Goal: Task Accomplishment & Management: Use online tool/utility

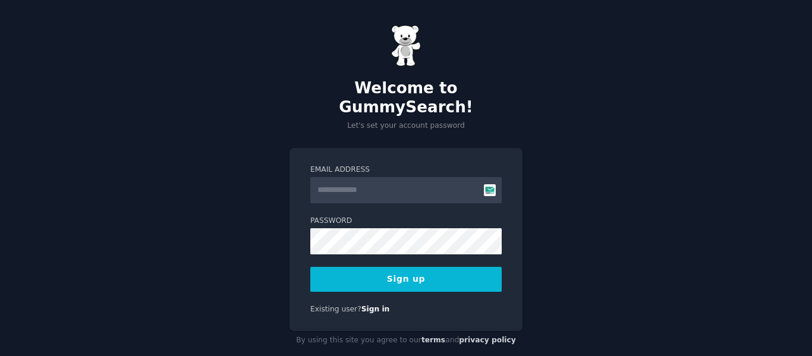
click at [351, 177] on input "Email Address" at bounding box center [405, 190] width 191 height 26
type input "**********"
click at [388, 268] on button "Sign up" at bounding box center [405, 279] width 191 height 25
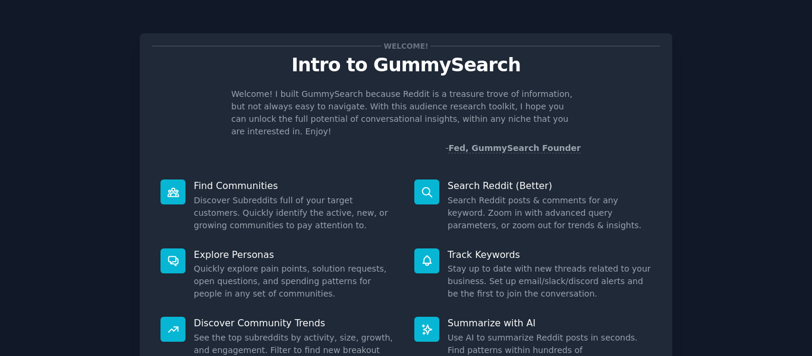
click at [179, 181] on div at bounding box center [173, 192] width 25 height 25
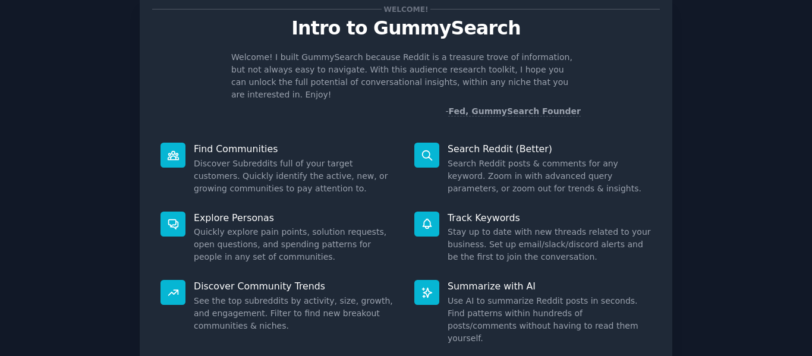
scroll to position [109, 0]
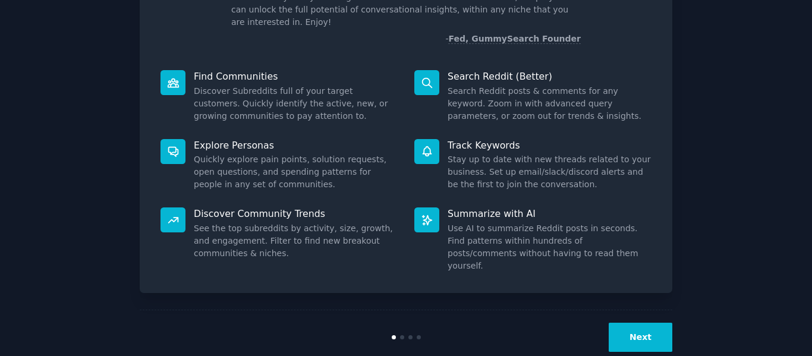
click at [637, 323] on button "Next" at bounding box center [641, 337] width 64 height 29
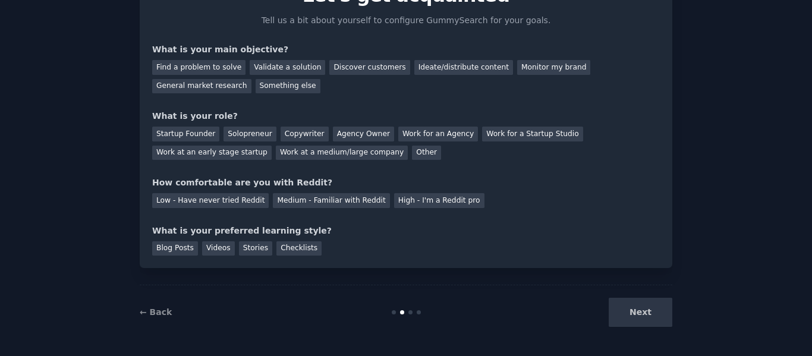
scroll to position [70, 0]
click at [637, 308] on div "Next" at bounding box center [584, 312] width 178 height 29
click at [653, 316] on div "Next" at bounding box center [584, 312] width 178 height 29
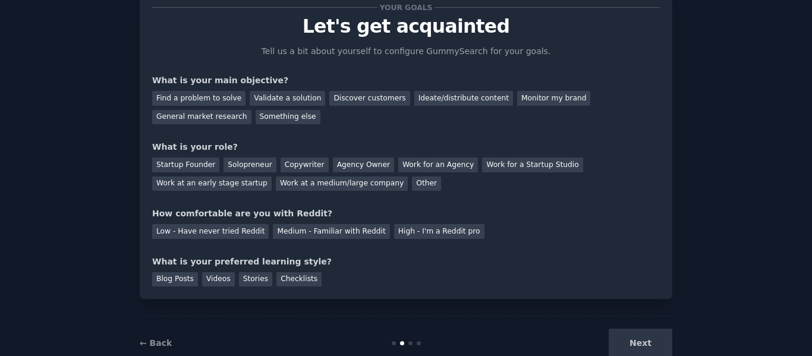
scroll to position [0, 0]
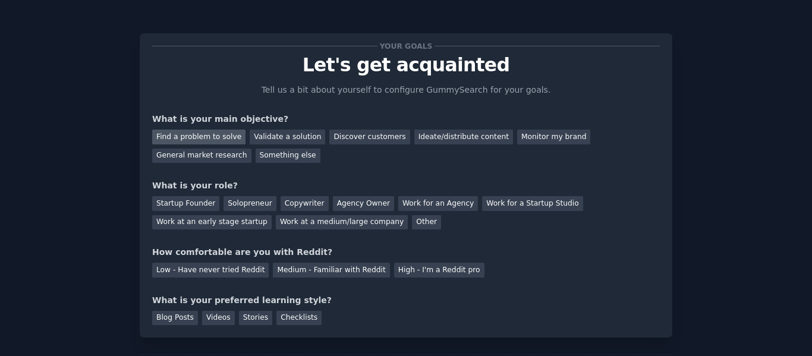
click at [219, 140] on div "Find a problem to solve" at bounding box center [198, 137] width 93 height 15
click at [229, 208] on div "Solopreneur" at bounding box center [250, 203] width 52 height 15
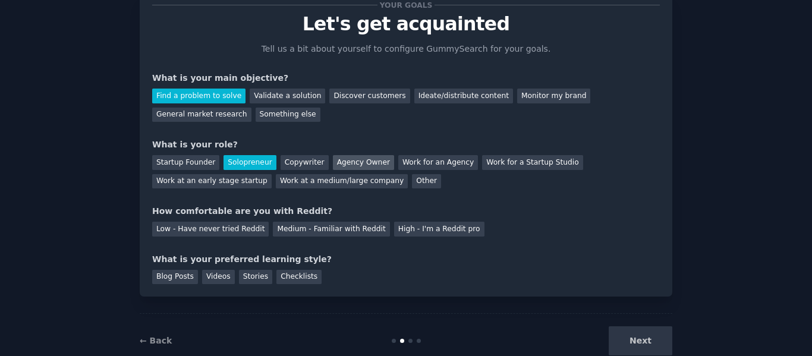
scroll to position [70, 0]
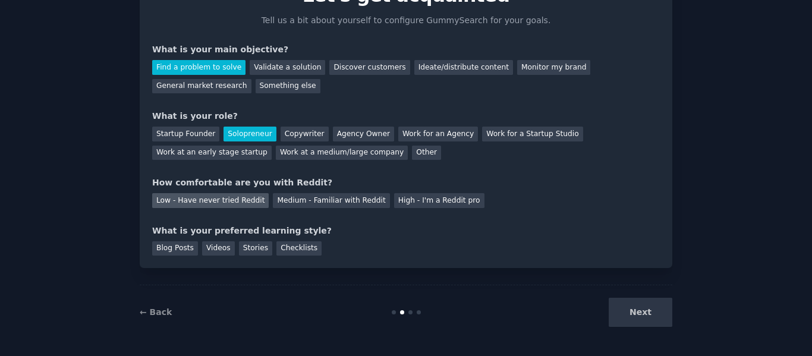
click at [202, 203] on div "Low - Have never tried Reddit" at bounding box center [210, 200] width 117 height 15
click at [244, 251] on div "Stories" at bounding box center [255, 248] width 33 height 15
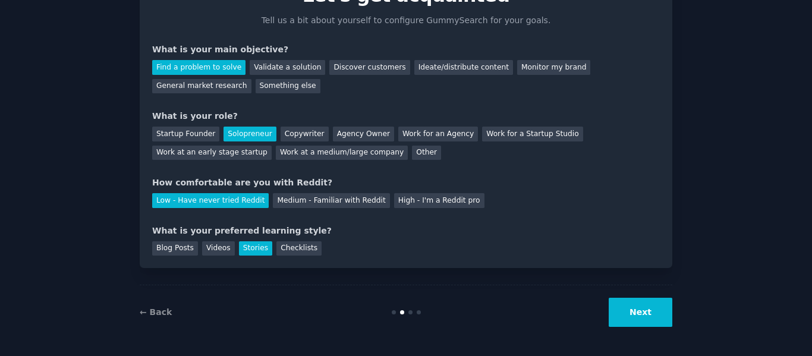
click at [624, 306] on button "Next" at bounding box center [641, 312] width 64 height 29
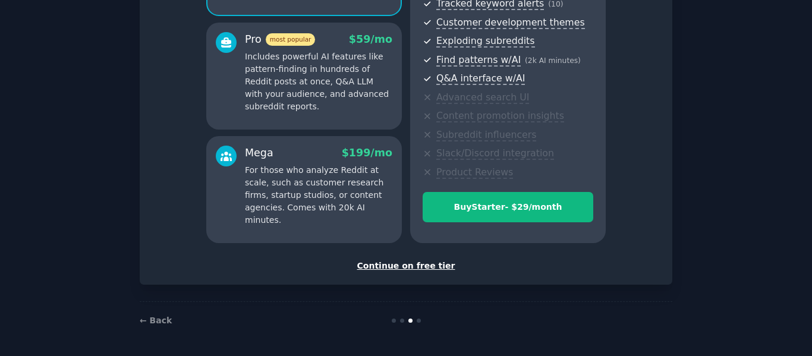
scroll to position [138, 0]
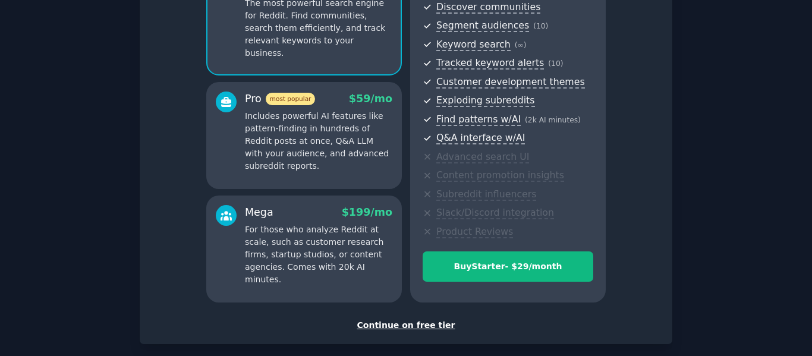
click at [425, 324] on div "Continue on free tier" at bounding box center [406, 325] width 508 height 12
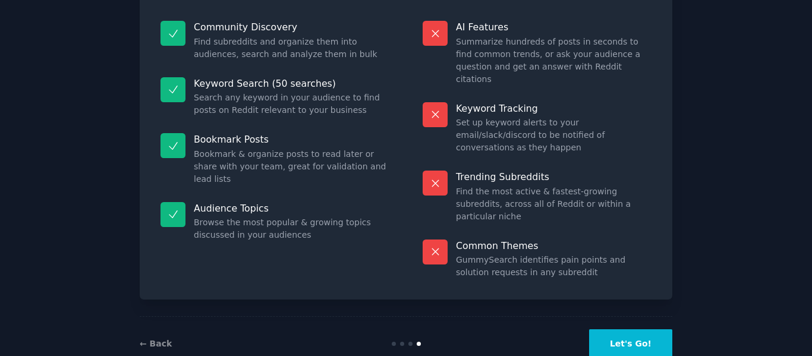
scroll to position [107, 0]
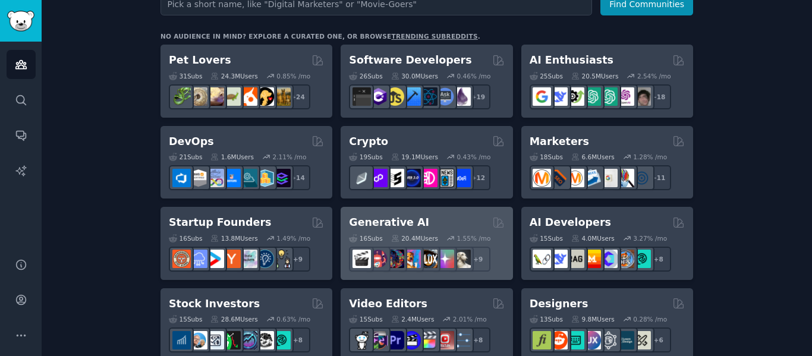
scroll to position [124, 0]
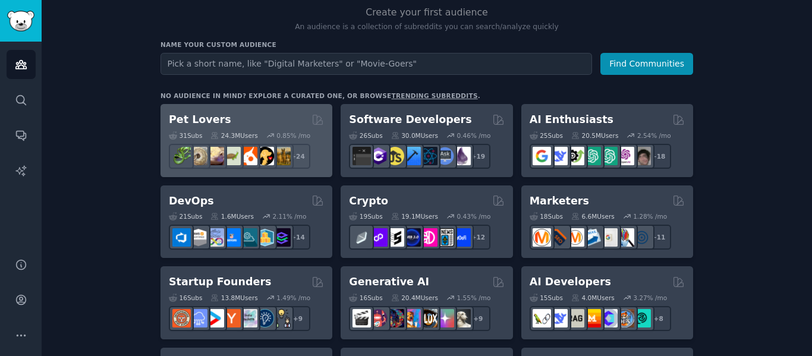
click at [251, 120] on div "Pet Lovers" at bounding box center [246, 119] width 155 height 15
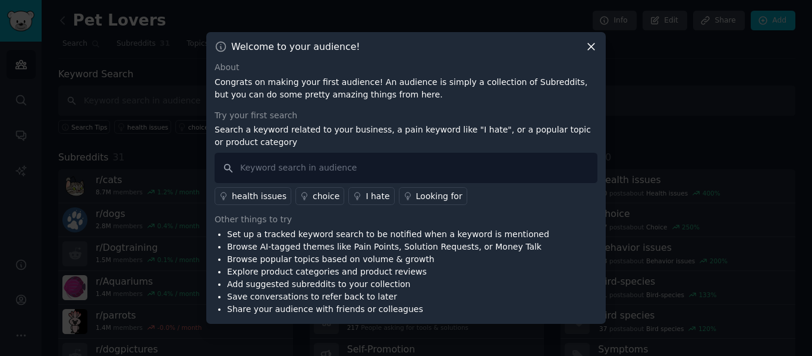
click at [425, 196] on div "Looking for" at bounding box center [439, 196] width 46 height 12
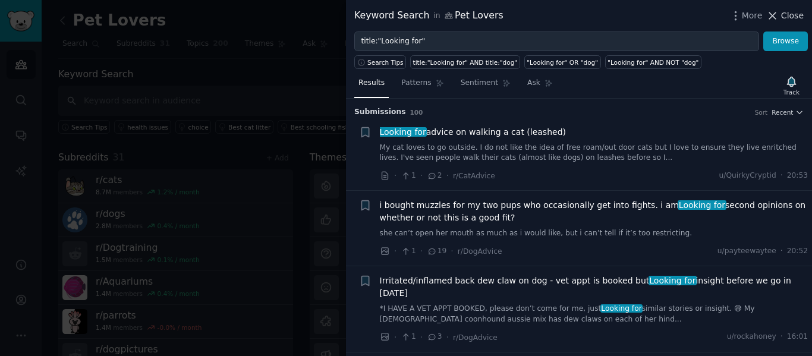
click at [792, 20] on span "Close" at bounding box center [792, 16] width 23 height 12
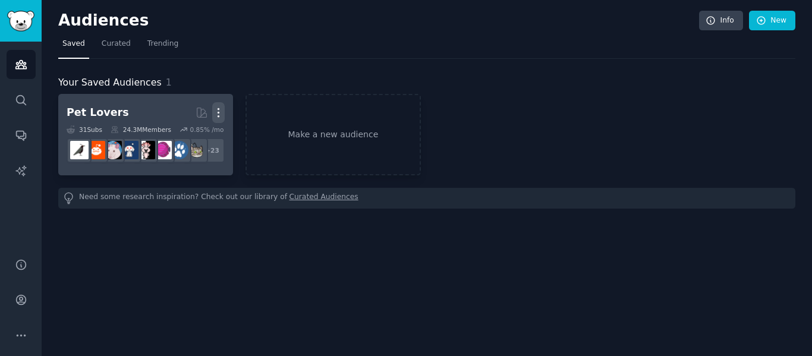
click at [223, 112] on icon "button" at bounding box center [218, 112] width 12 height 12
click at [195, 136] on p "Delete" at bounding box center [185, 137] width 27 height 12
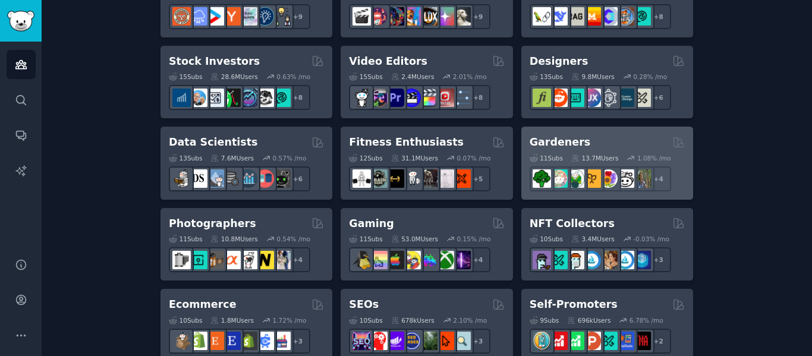
scroll to position [416, 0]
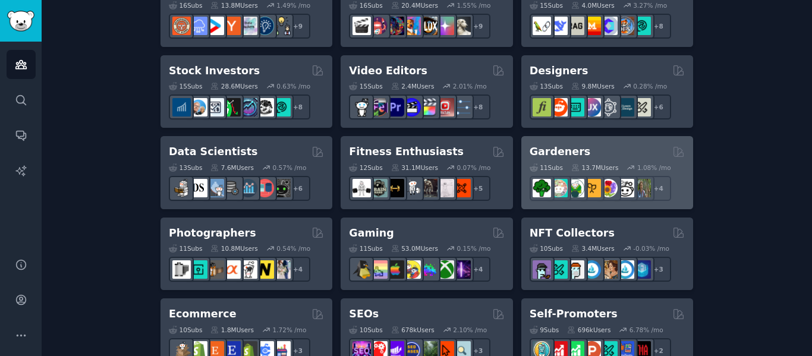
click at [586, 145] on div "Gardeners" at bounding box center [607, 151] width 155 height 15
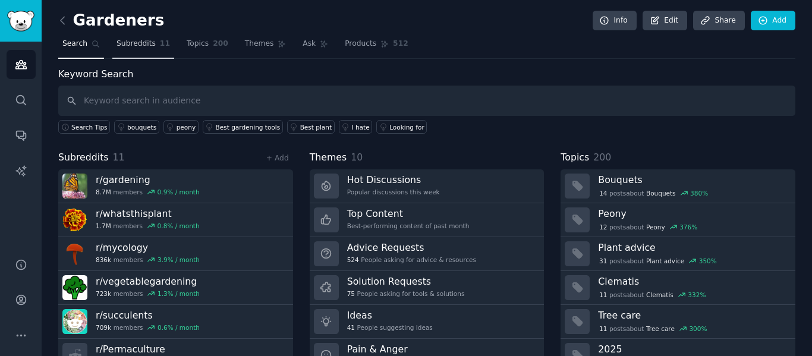
click at [143, 47] on span "Subreddits" at bounding box center [136, 44] width 39 height 11
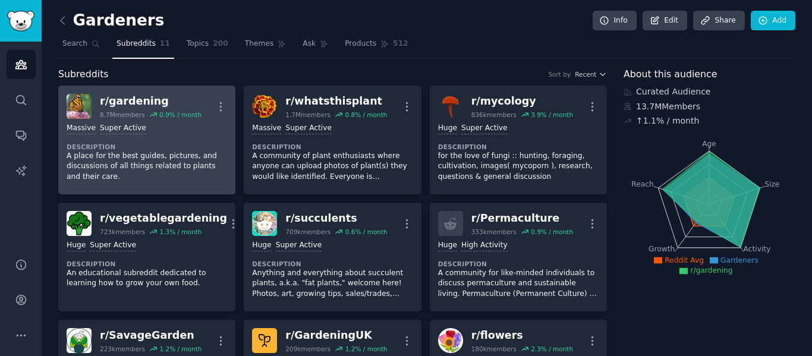
click at [136, 105] on div "r/ gardening" at bounding box center [151, 101] width 102 height 15
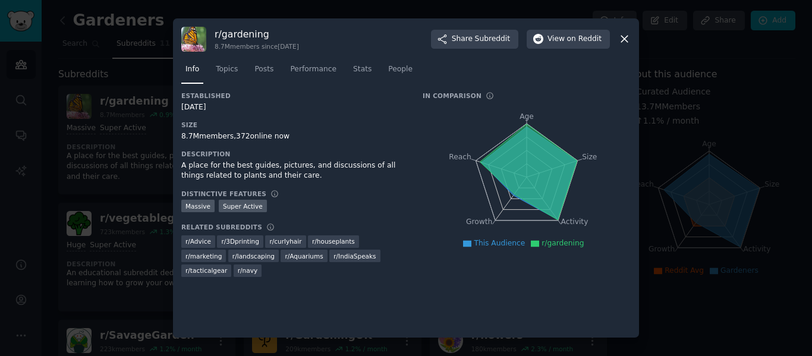
click at [623, 37] on icon at bounding box center [624, 39] width 7 height 7
